Goal: Task Accomplishment & Management: Complete application form

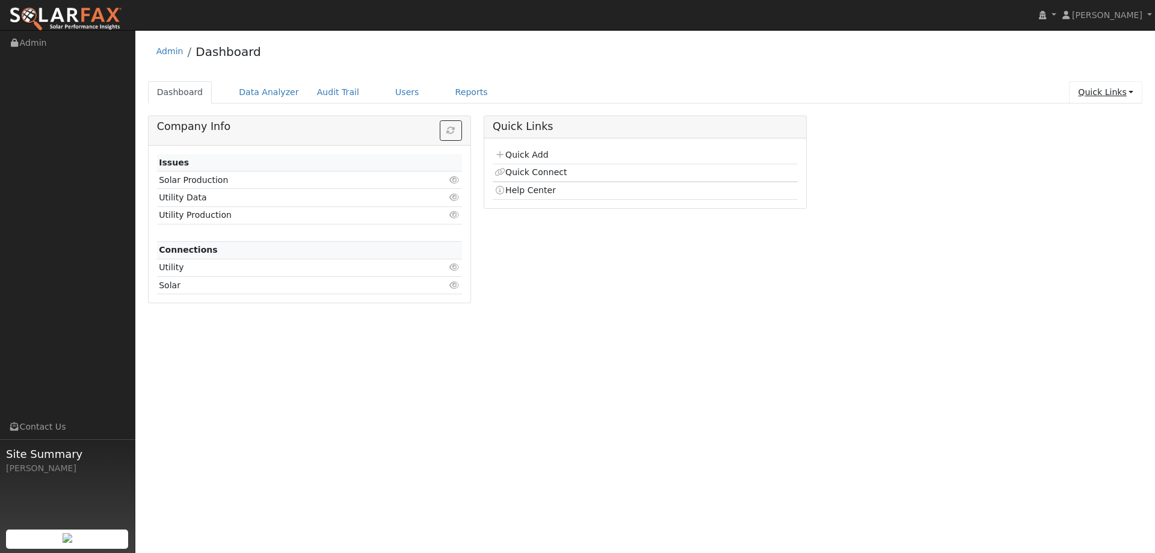
click at [1100, 92] on link "Quick Links" at bounding box center [1105, 92] width 73 height 22
click at [529, 156] on link "Quick Add" at bounding box center [521, 155] width 54 height 10
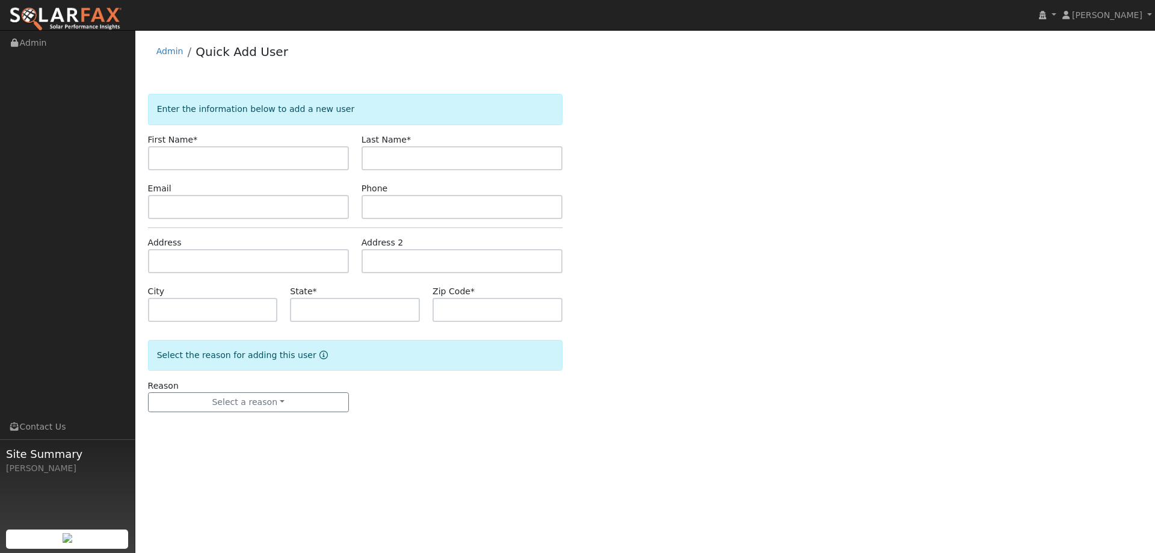
click at [275, 158] on input "text" at bounding box center [248, 158] width 201 height 24
type input "[PERSON_NAME]"
click at [440, 162] on input "text" at bounding box center [461, 158] width 201 height 24
type input "[PERSON_NAME]"
click at [284, 210] on input "text" at bounding box center [248, 207] width 201 height 24
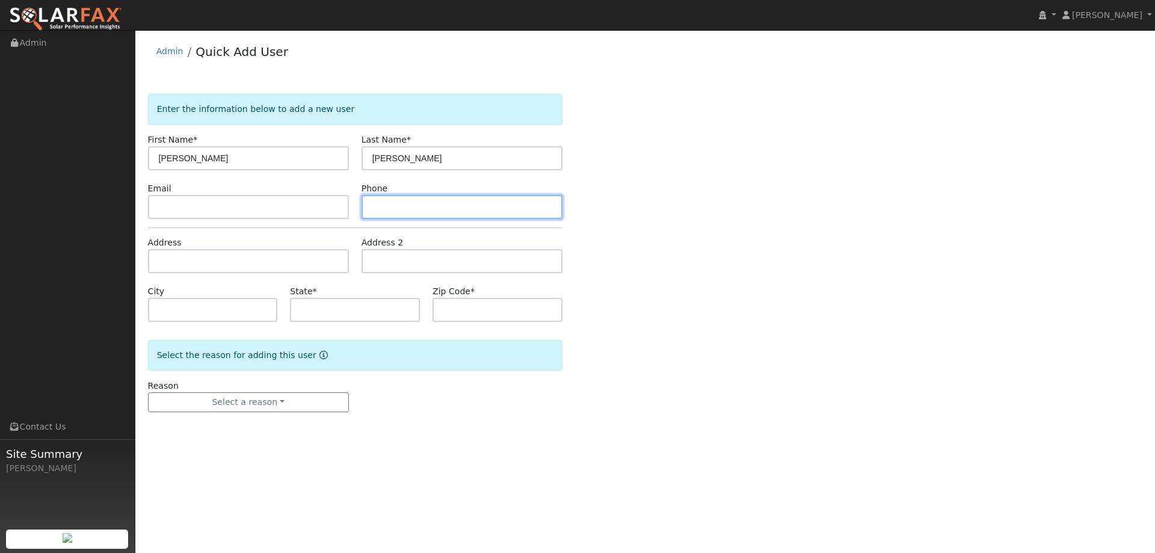
click at [415, 215] on input "text" at bounding box center [461, 207] width 201 height 24
paste input "[PHONE_NUMBER]"
type input "[PHONE_NUMBER]"
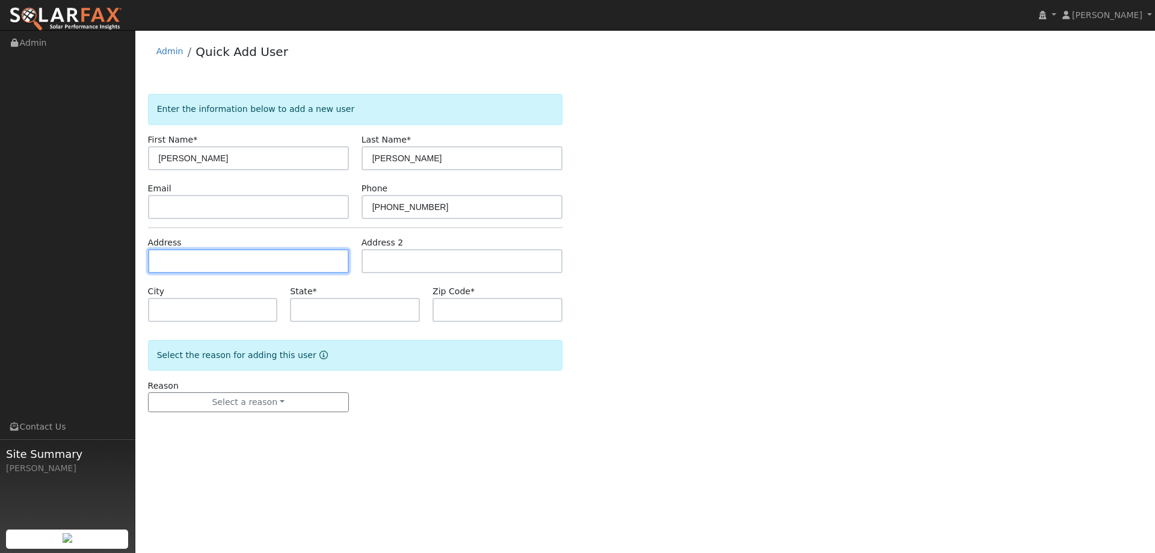
click at [222, 261] on input "text" at bounding box center [248, 261] width 201 height 24
paste input "299 Woolner Ct"
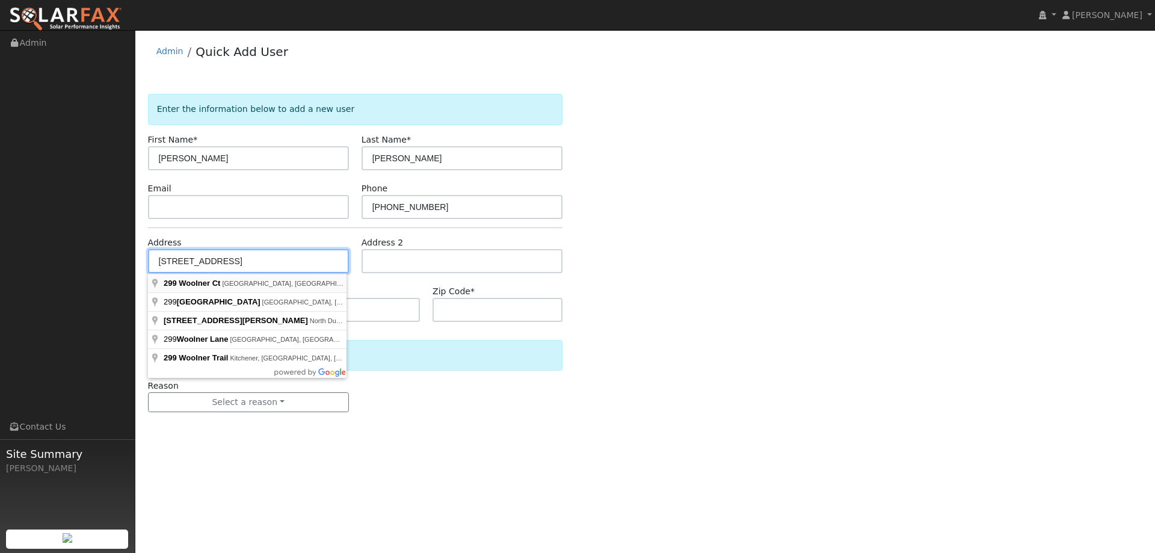
type input "299 Woolner Court"
type input "[GEOGRAPHIC_DATA]"
type input "CA"
type input "94533"
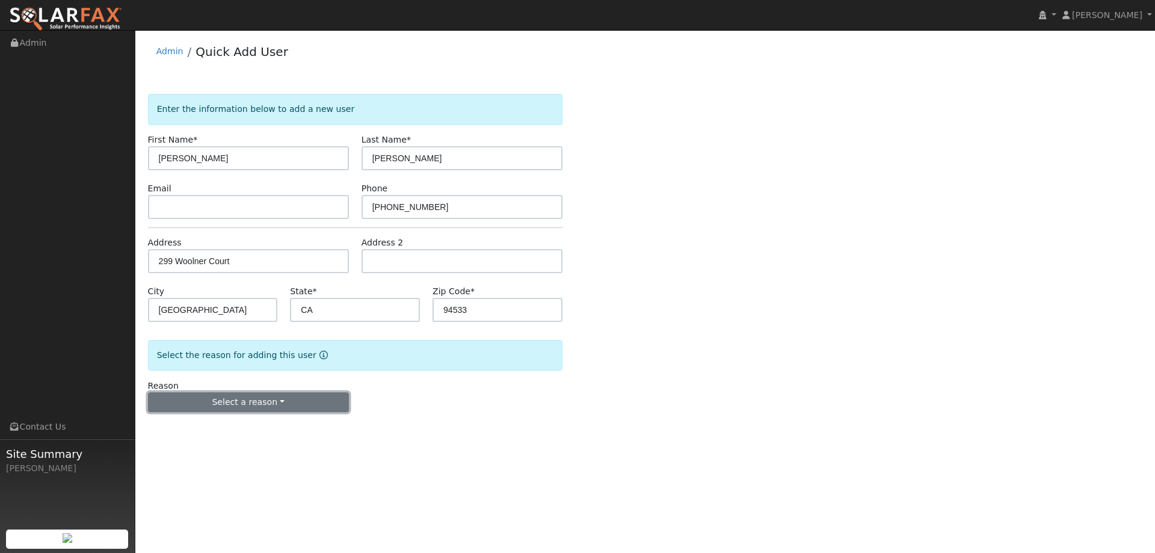
click at [266, 404] on button "Select a reason" at bounding box center [248, 402] width 201 height 20
click at [745, 375] on div "Enter the information below to add a new user First Name * [PERSON_NAME] Last N…" at bounding box center [645, 265] width 995 height 342
click at [202, 400] on button "Select a reason" at bounding box center [248, 402] width 201 height 20
click at [204, 423] on link "New lead" at bounding box center [215, 427] width 133 height 17
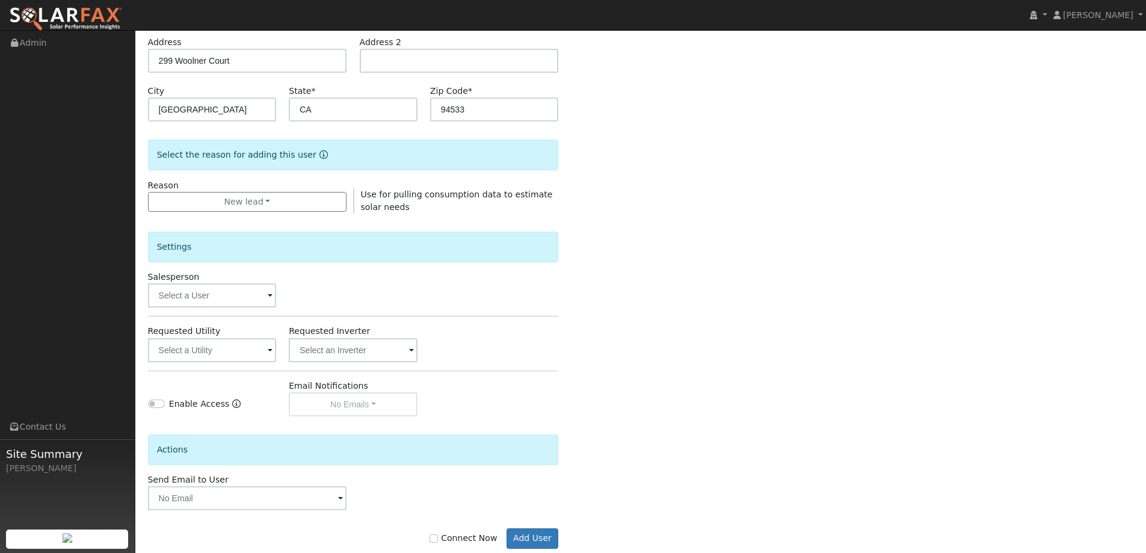
scroll to position [226, 0]
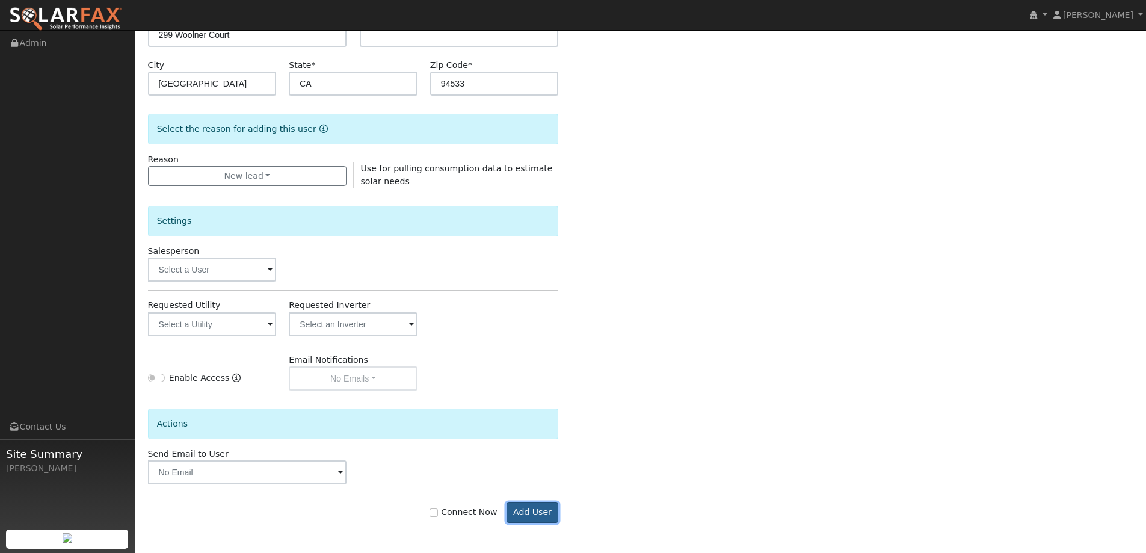
click at [525, 514] on button "Add User" at bounding box center [532, 512] width 52 height 20
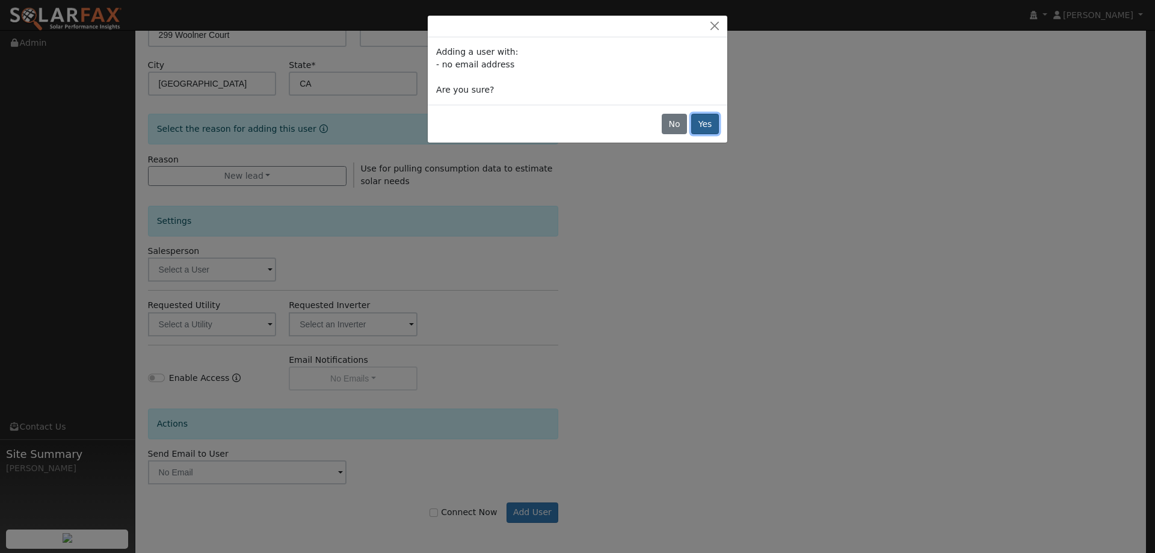
click at [695, 130] on button "Yes" at bounding box center [705, 124] width 28 height 20
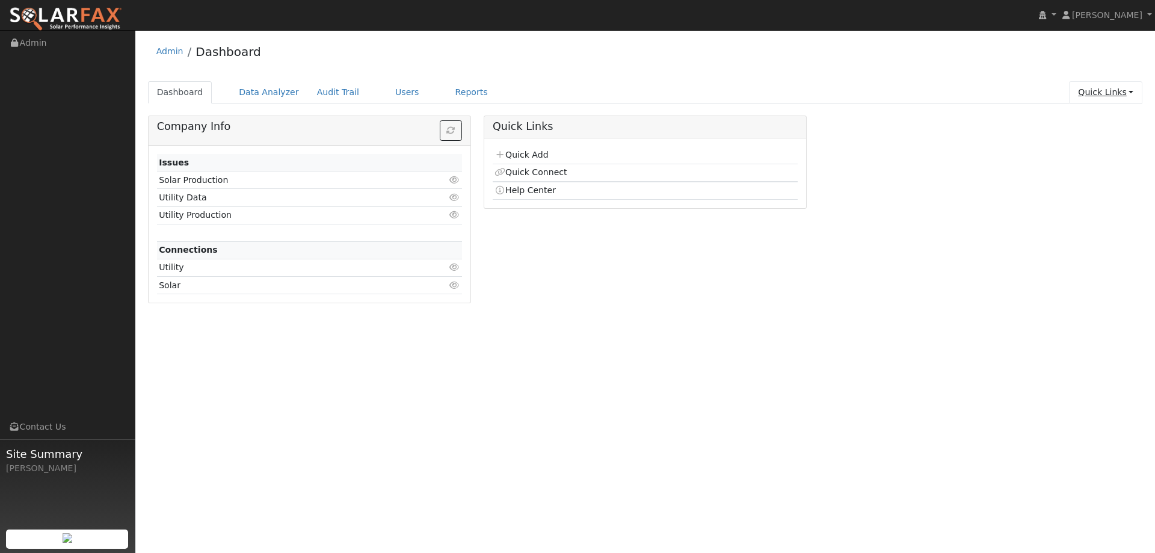
click at [1107, 97] on link "Quick Links" at bounding box center [1105, 92] width 73 height 22
click at [1089, 139] on link "Quick Connect" at bounding box center [1097, 134] width 89 height 17
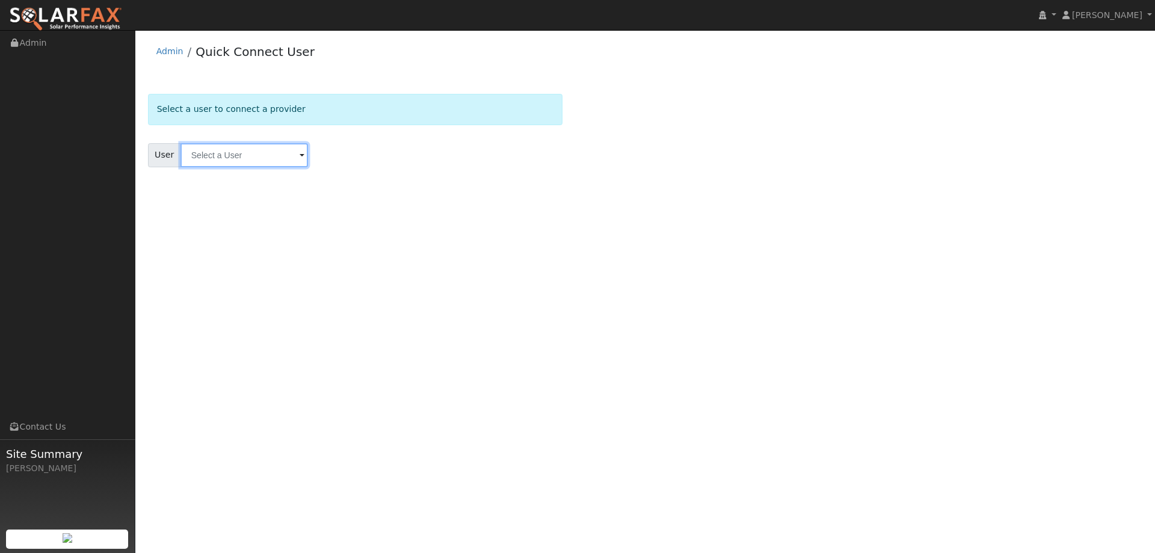
click at [232, 153] on input "text" at bounding box center [244, 155] width 128 height 24
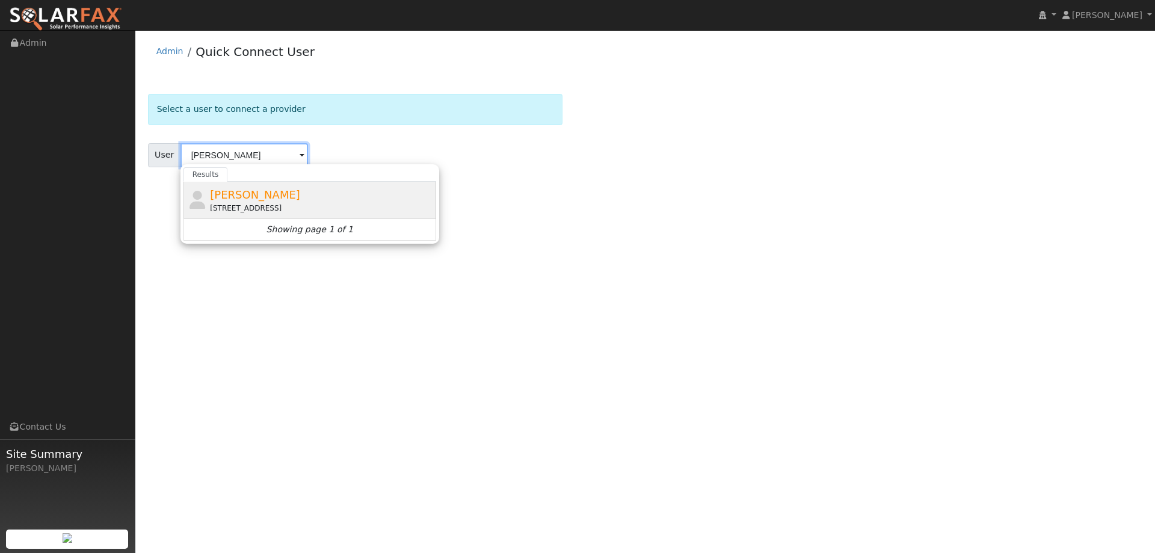
type input "Jose Castro"
click at [248, 194] on span "Jose Castro" at bounding box center [255, 194] width 90 height 13
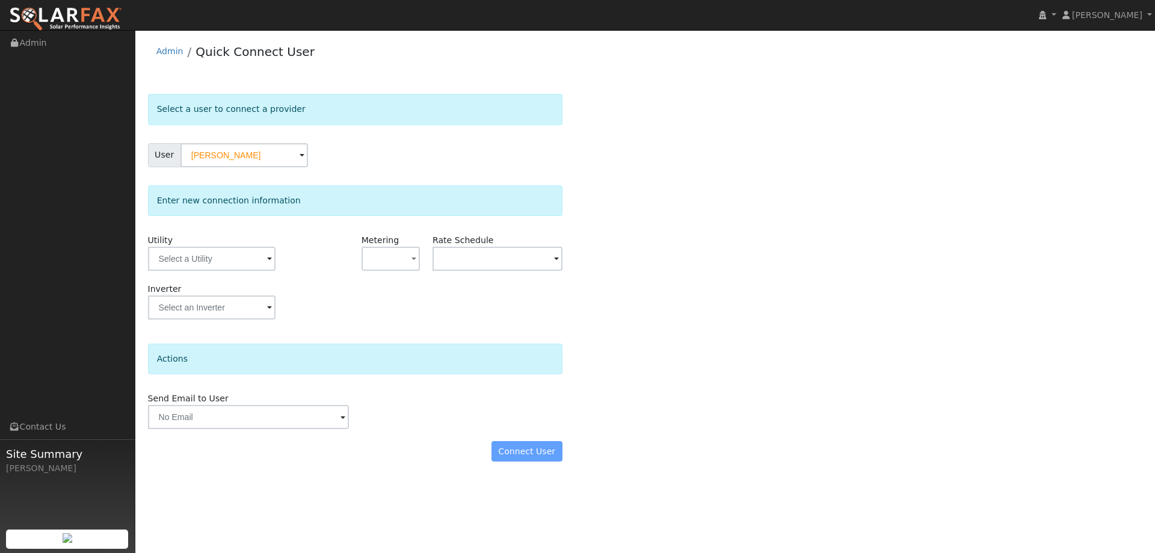
click at [527, 452] on div "Connect User" at bounding box center [354, 451] width 427 height 20
click at [564, 402] on div "Send Email to User Delete Email Template Are you sure you want to delete ? Canc…" at bounding box center [354, 410] width 427 height 37
click at [522, 455] on div "Connect User" at bounding box center [354, 451] width 427 height 20
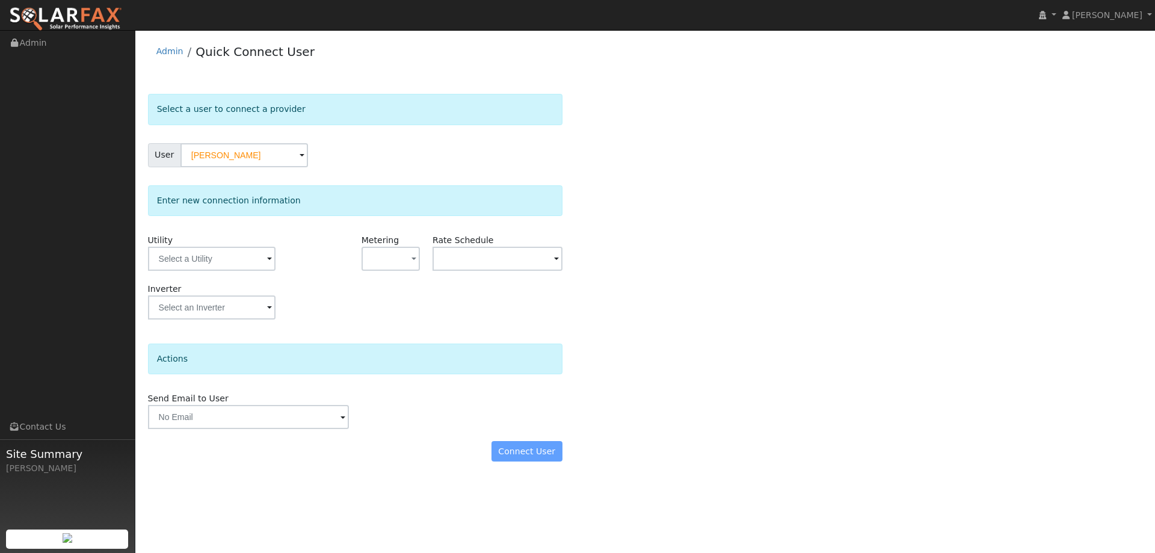
click at [268, 197] on div "Enter new connection information" at bounding box center [355, 200] width 414 height 31
click at [83, 23] on img at bounding box center [65, 19] width 113 height 25
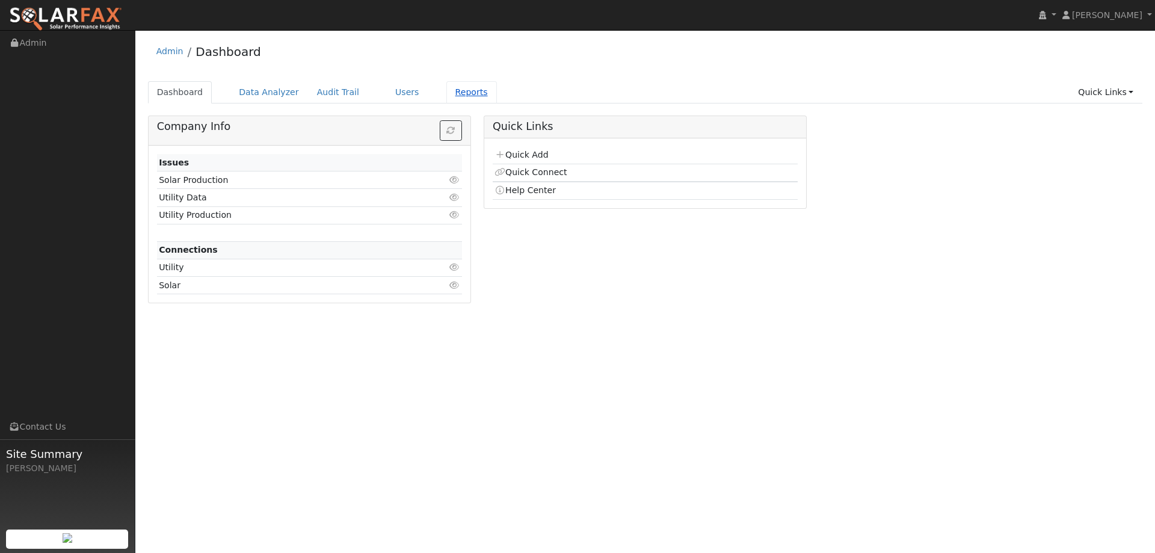
click at [463, 93] on link "Reports" at bounding box center [471, 92] width 51 height 22
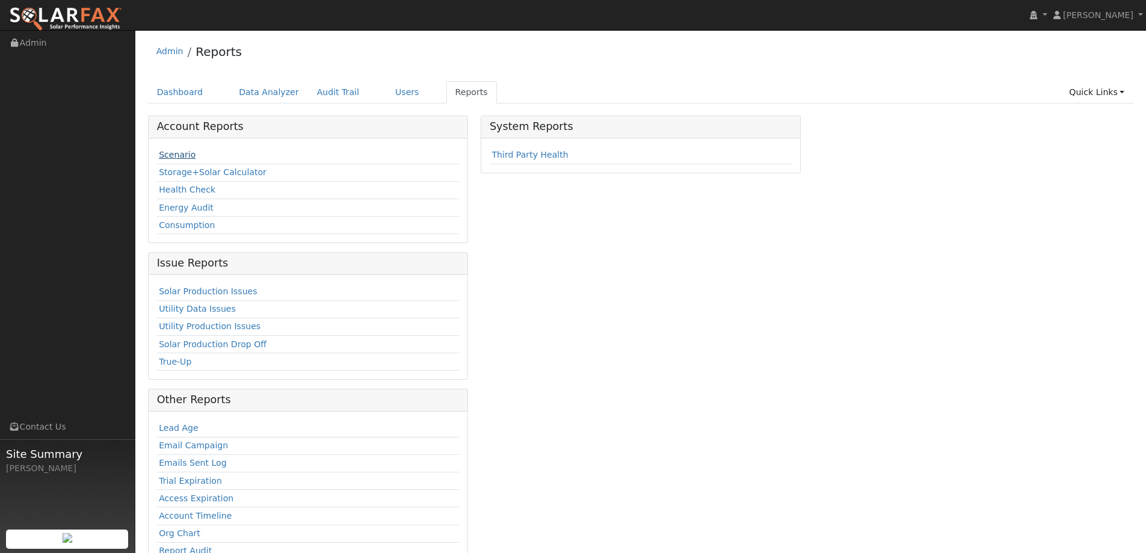
click at [184, 155] on link "Scenario" at bounding box center [177, 155] width 37 height 10
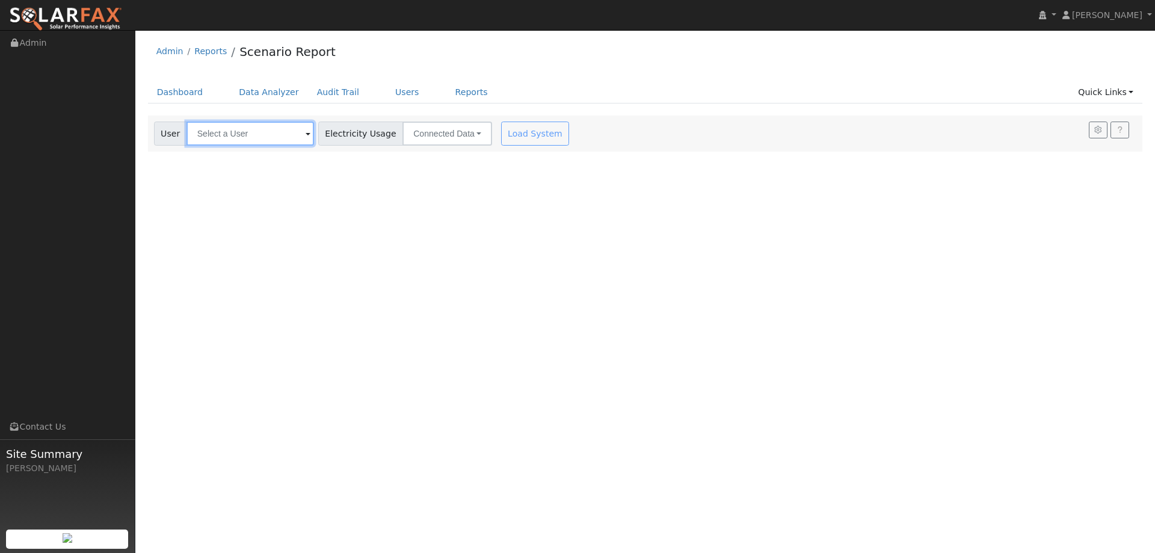
click at [260, 128] on input "text" at bounding box center [250, 133] width 128 height 24
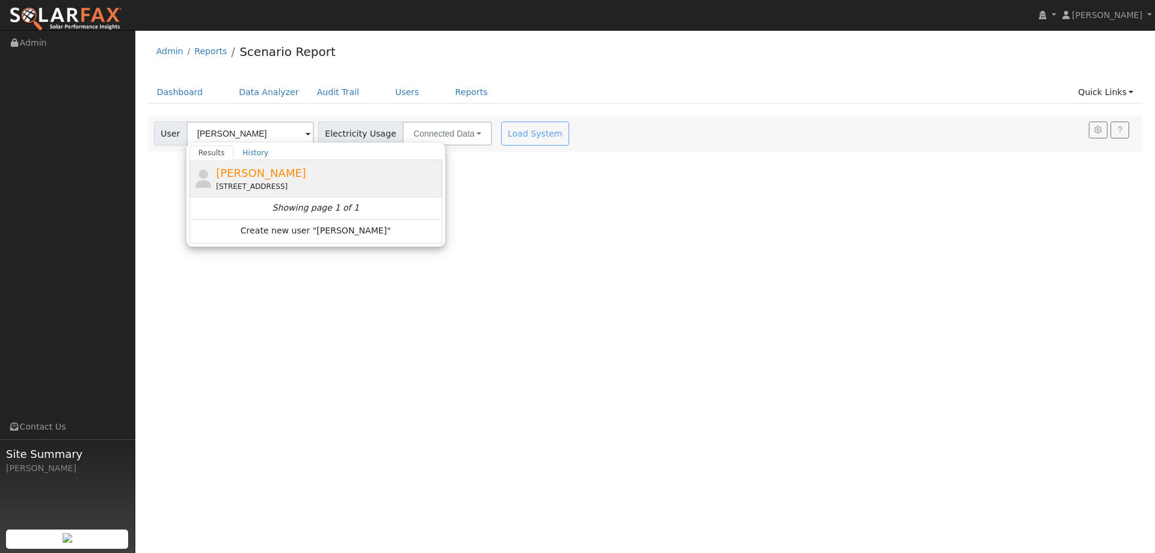
click at [271, 176] on div "[PERSON_NAME] [STREET_ADDRESS][PERSON_NAME]" at bounding box center [327, 178] width 223 height 27
type input "[PERSON_NAME]"
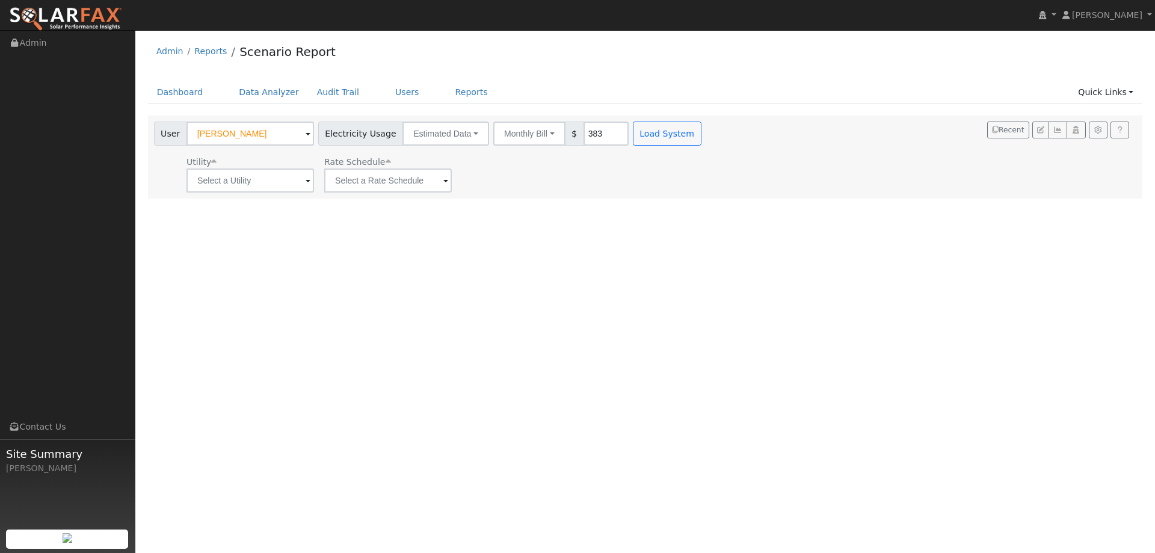
click at [642, 247] on div "User Profile First name Last name Email Email Notifications No Emails No Emails…" at bounding box center [644, 291] width 1019 height 523
click at [268, 180] on input "text" at bounding box center [250, 180] width 128 height 24
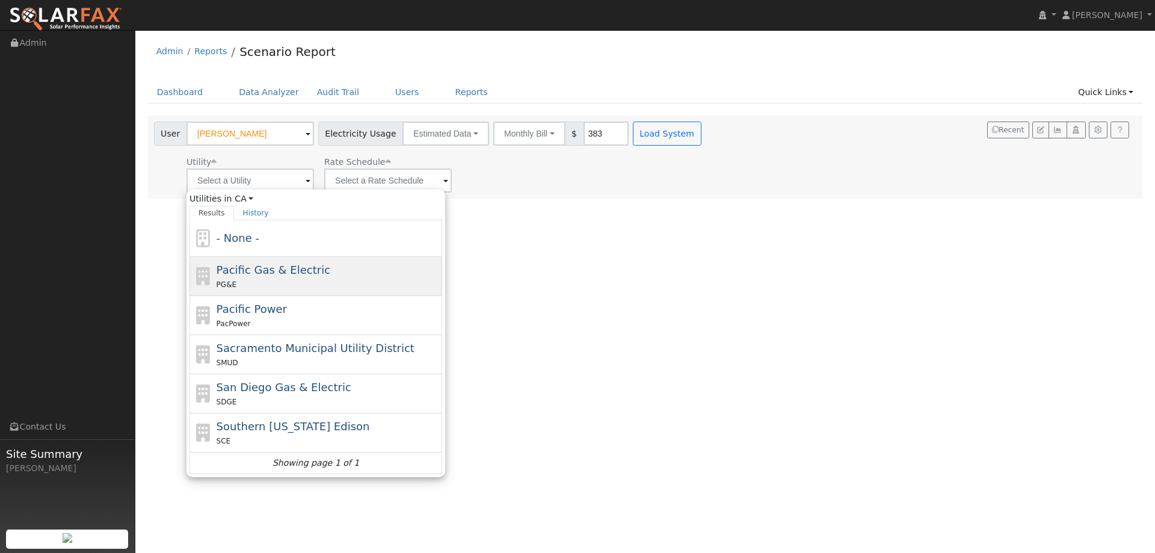
click at [280, 269] on span "Pacific Gas & Electric" at bounding box center [274, 269] width 114 height 13
type input "Pacific Gas & Electric"
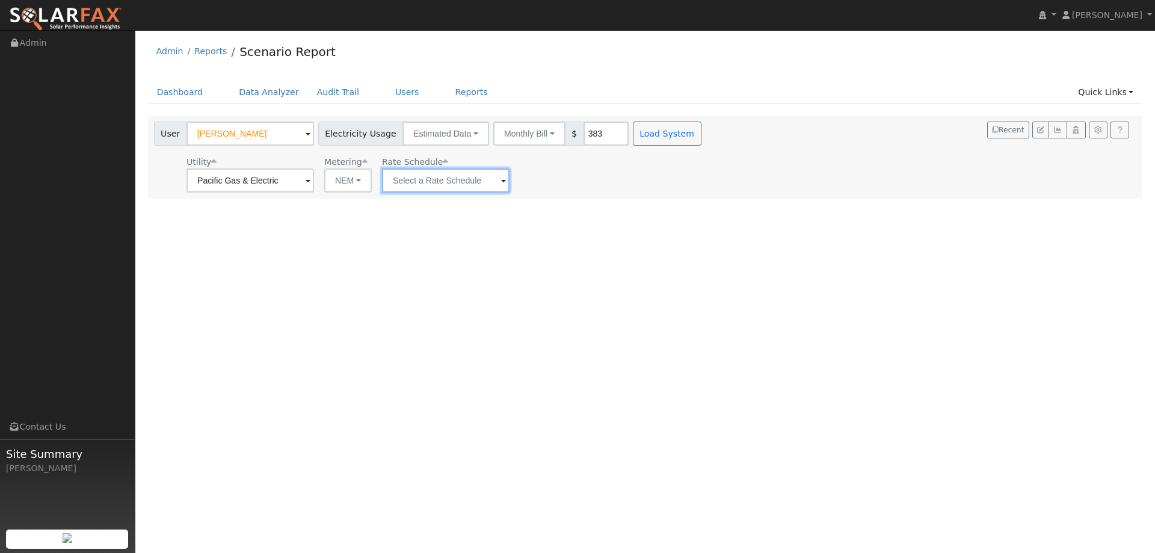
click at [431, 180] on input "text" at bounding box center [446, 180] width 128 height 24
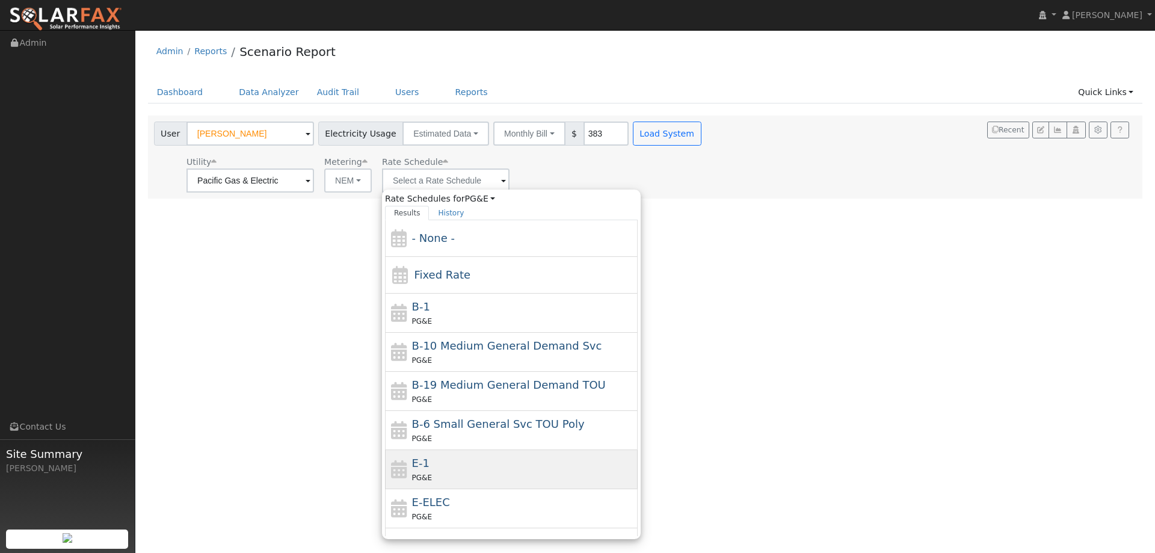
click at [484, 469] on div "E-1 PG&E" at bounding box center [523, 469] width 223 height 29
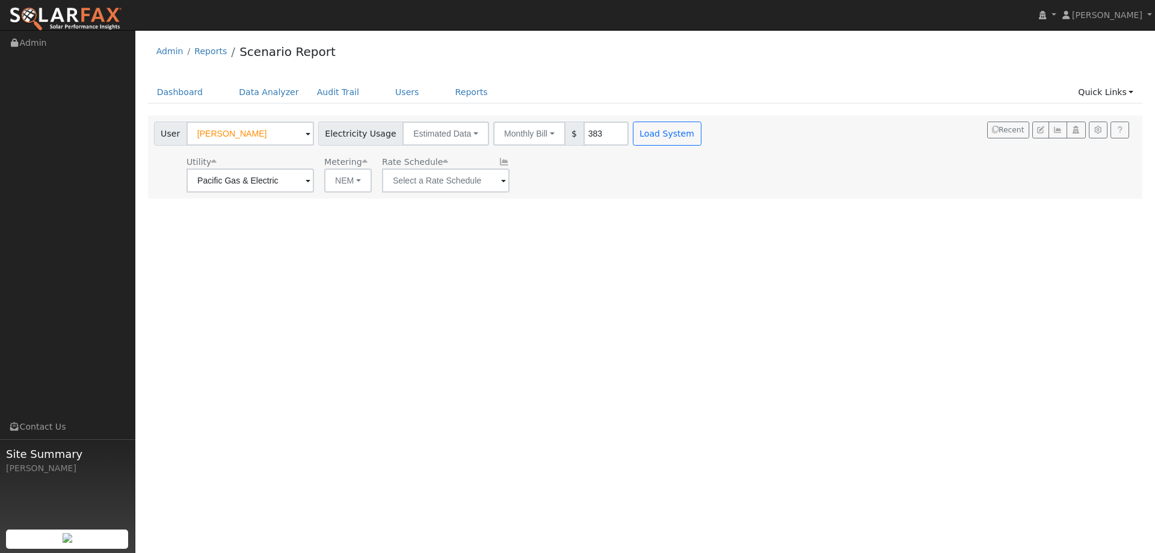
type input "E-1"
click at [642, 136] on button "Load System" at bounding box center [667, 133] width 69 height 24
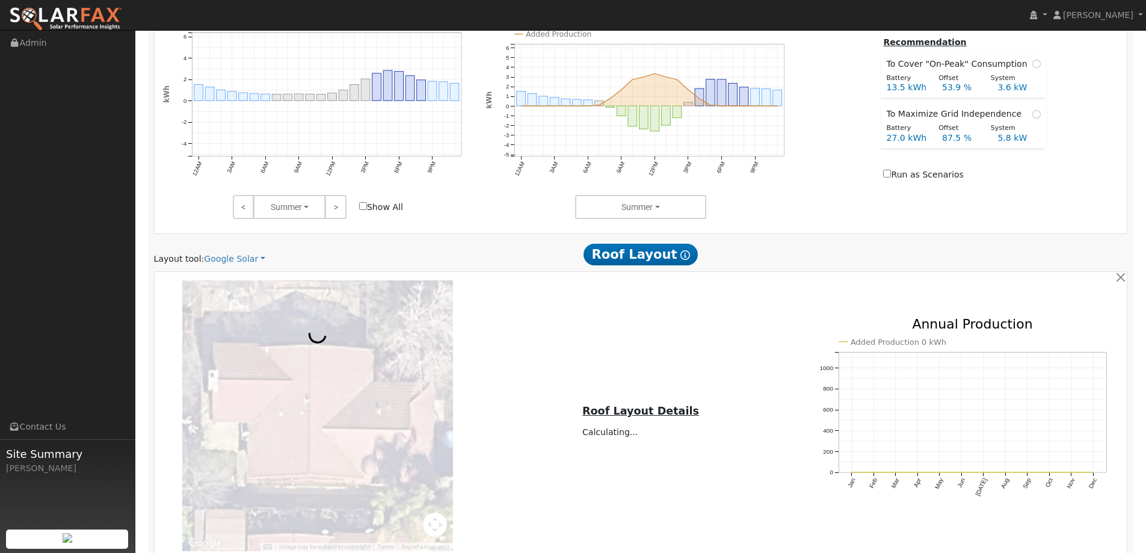
scroll to position [601, 0]
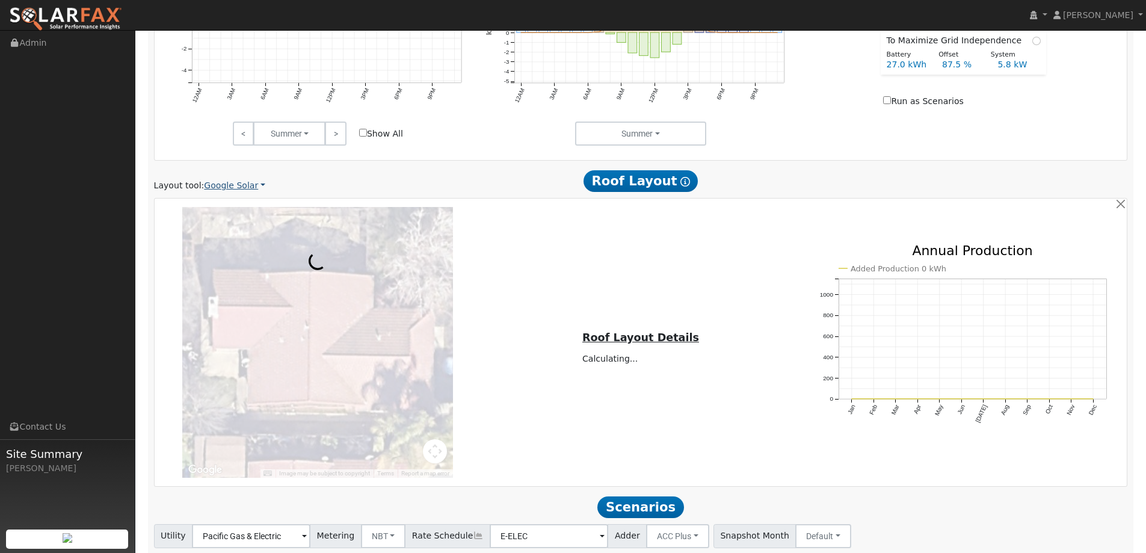
click at [223, 190] on link "Google Solar" at bounding box center [234, 185] width 61 height 13
click at [239, 235] on link "Aurora" at bounding box center [243, 240] width 84 height 17
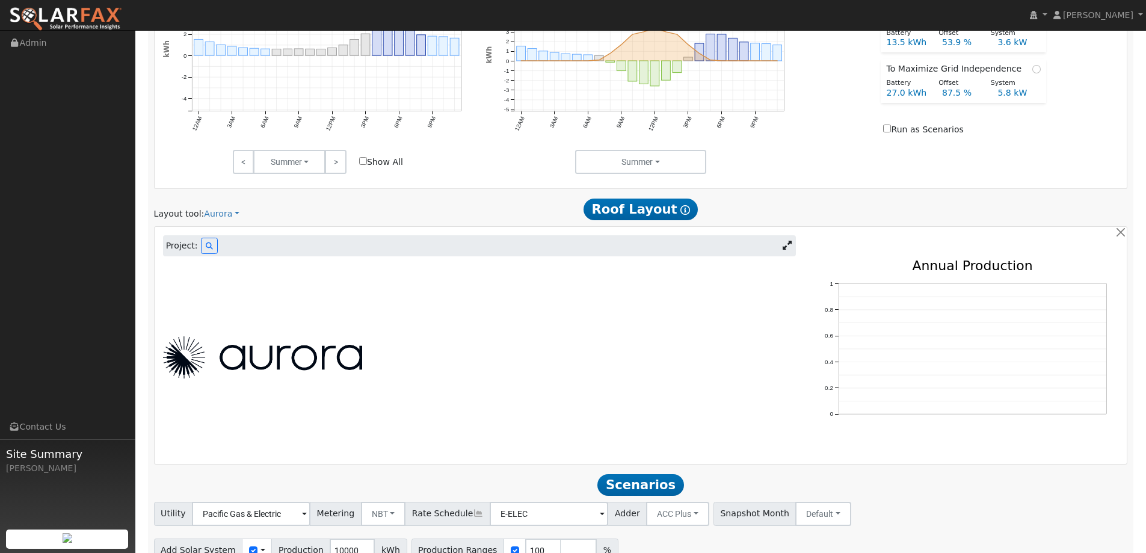
scroll to position [630, 0]
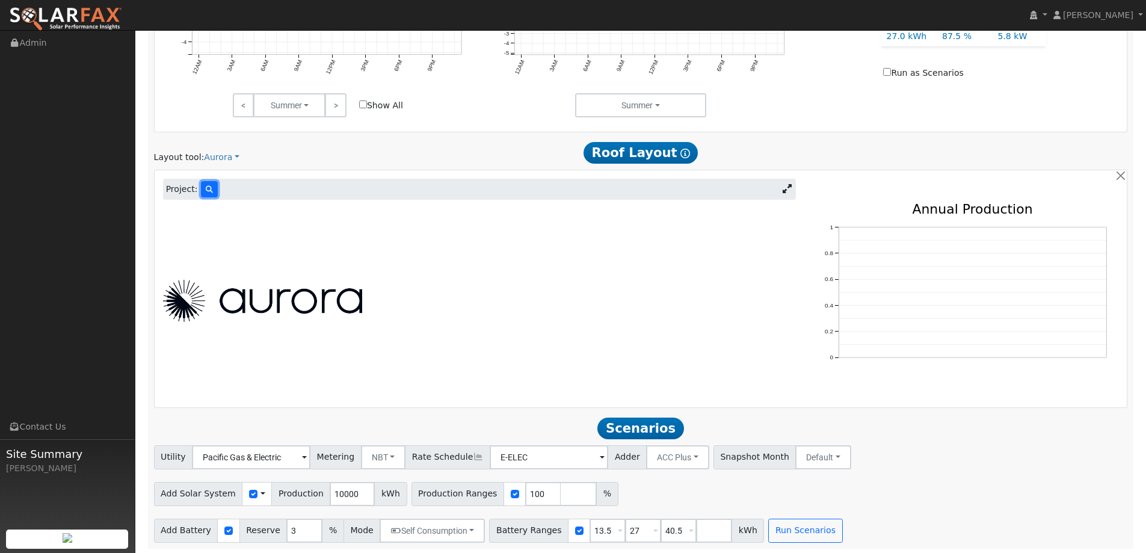
click at [206, 191] on icon at bounding box center [209, 189] width 7 height 7
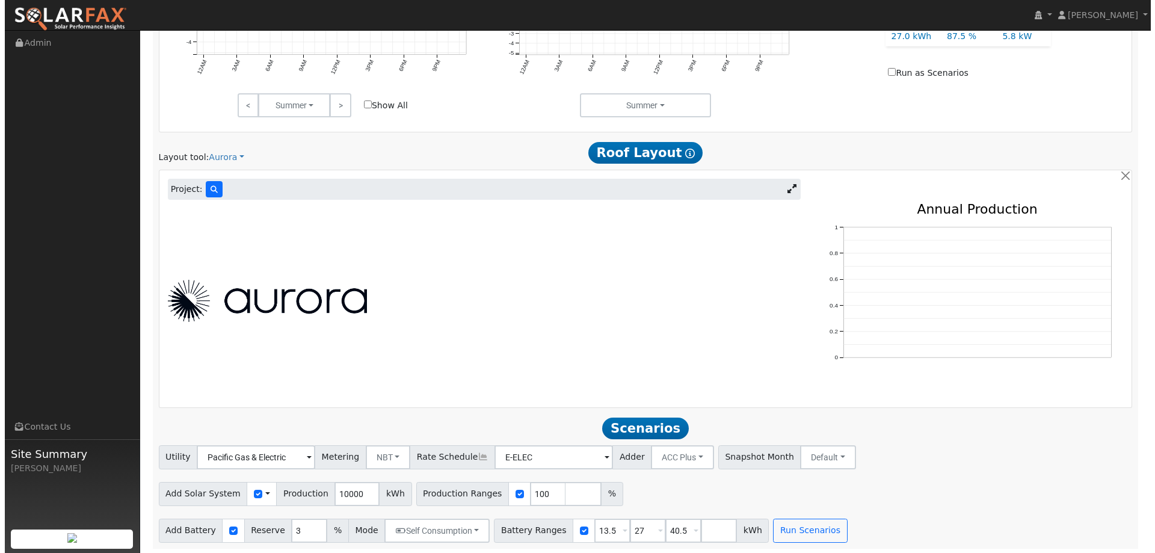
scroll to position [631, 0]
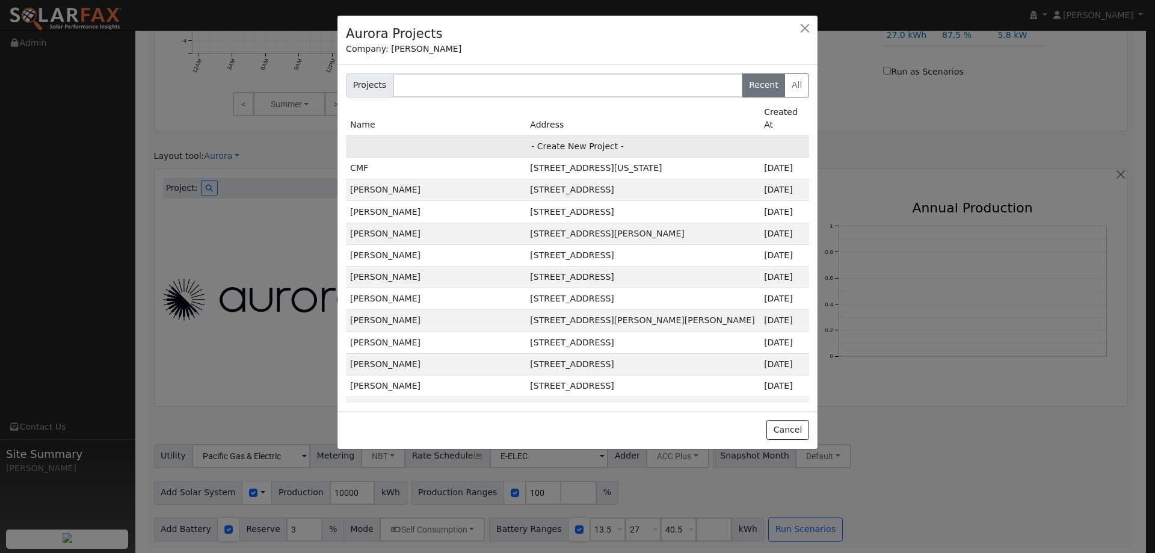
click at [594, 135] on td "- Create New Project -" at bounding box center [577, 146] width 463 height 22
type input "[PERSON_NAME]"
type input "299 Woolner Court"
type input "[GEOGRAPHIC_DATA]"
type input "CA"
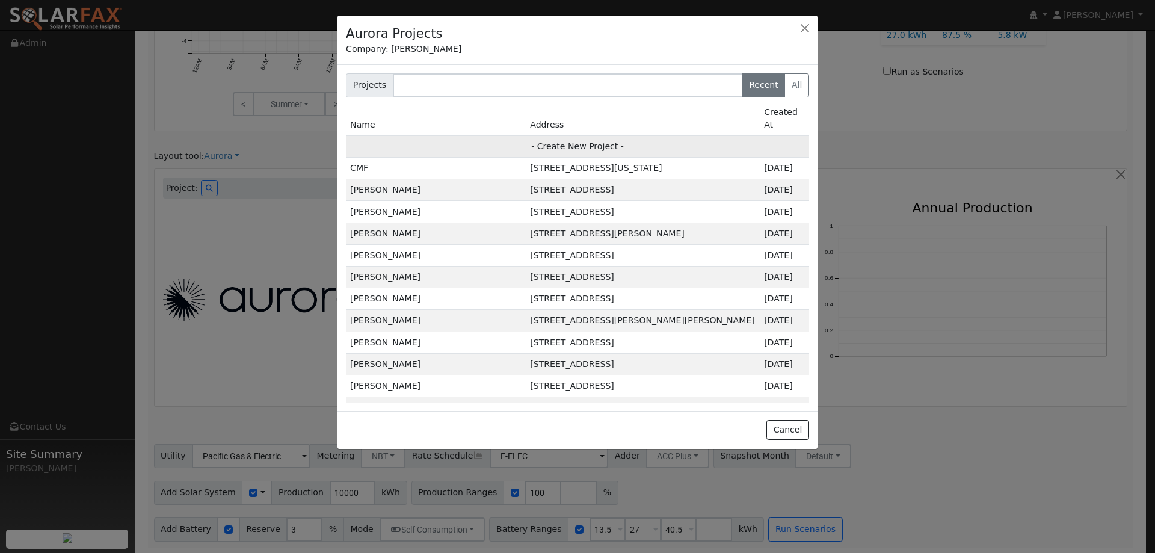
type input "94533"
type input "Design"
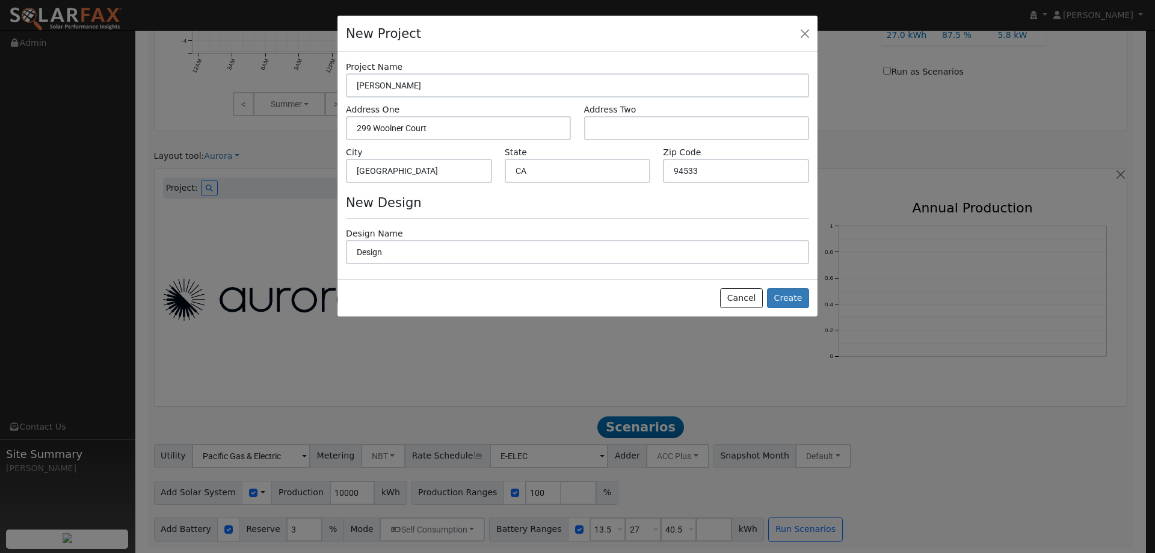
scroll to position [632, 0]
click at [790, 298] on button "Create" at bounding box center [788, 298] width 42 height 20
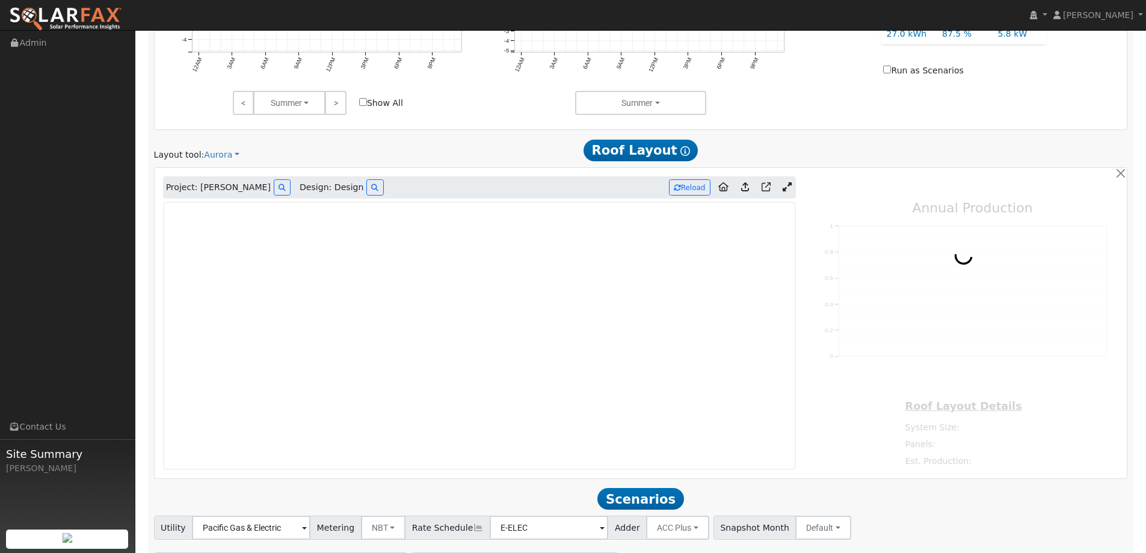
type input "0"
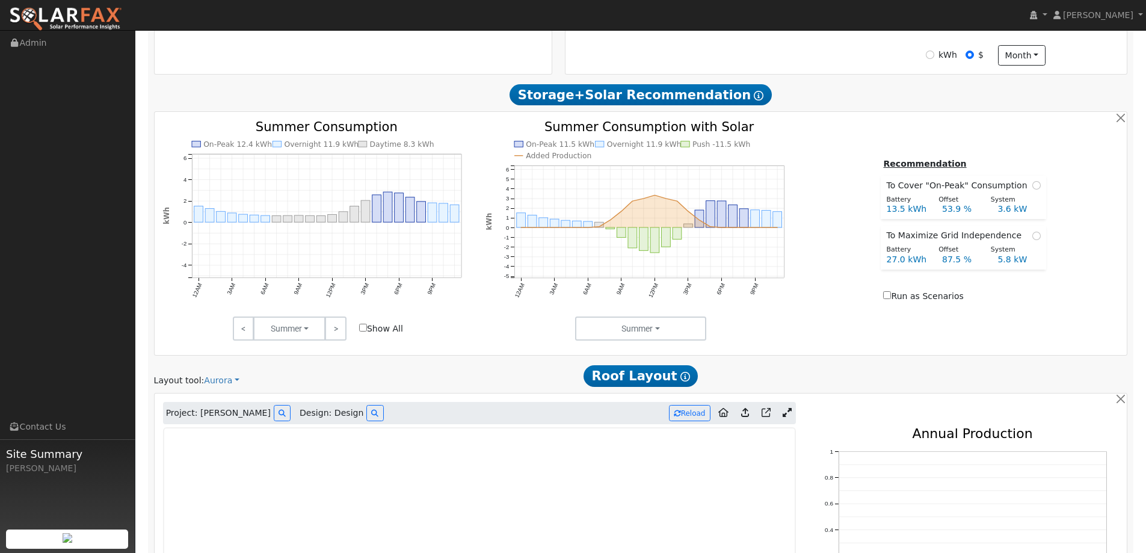
scroll to position [405, 0]
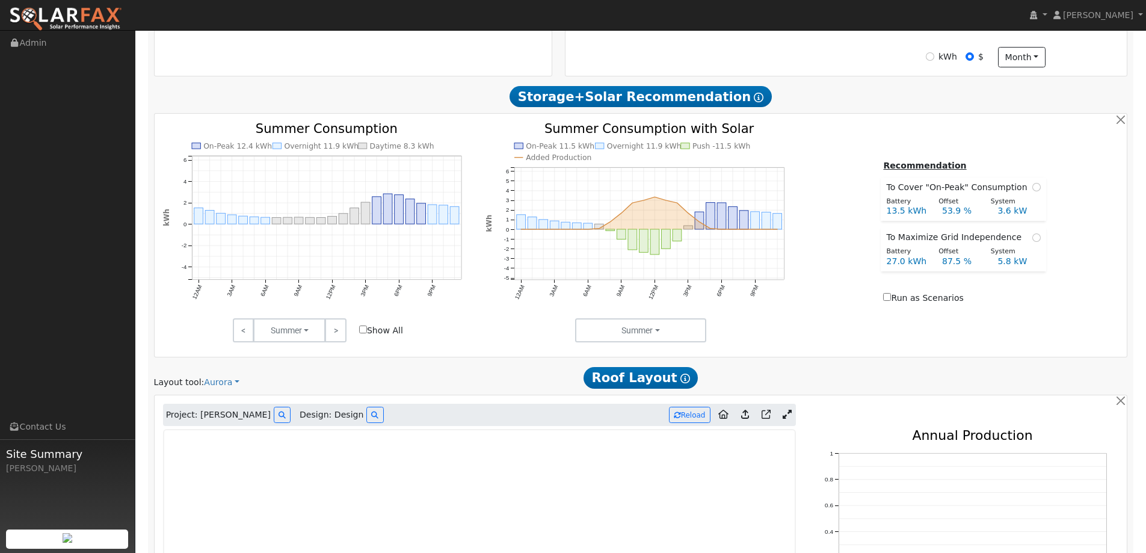
click at [114, 22] on img at bounding box center [65, 19] width 113 height 25
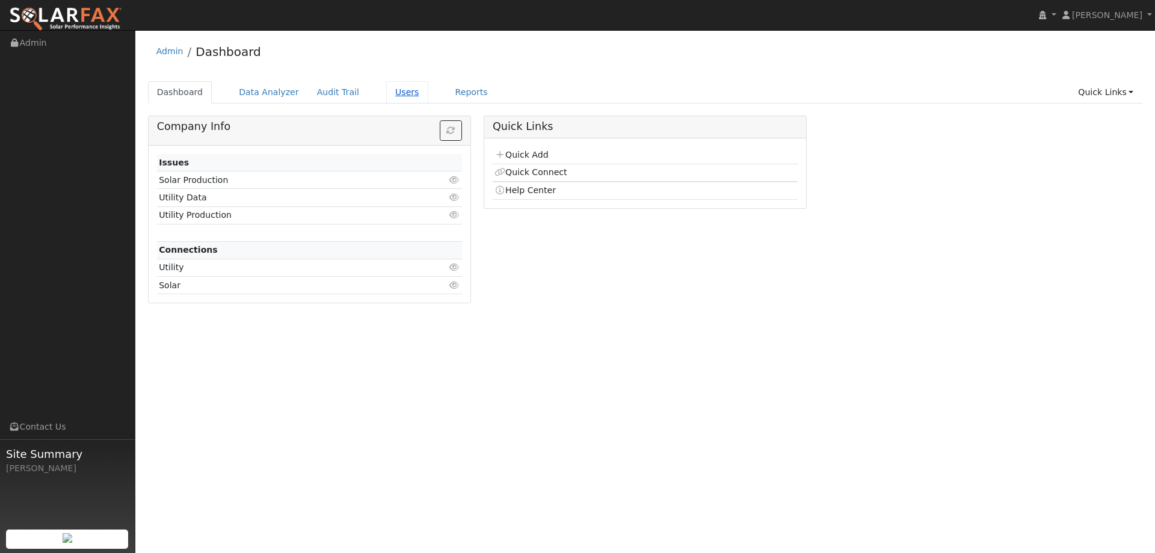
click at [389, 95] on link "Users" at bounding box center [407, 92] width 42 height 22
